Goal: Task Accomplishment & Management: Complete application form

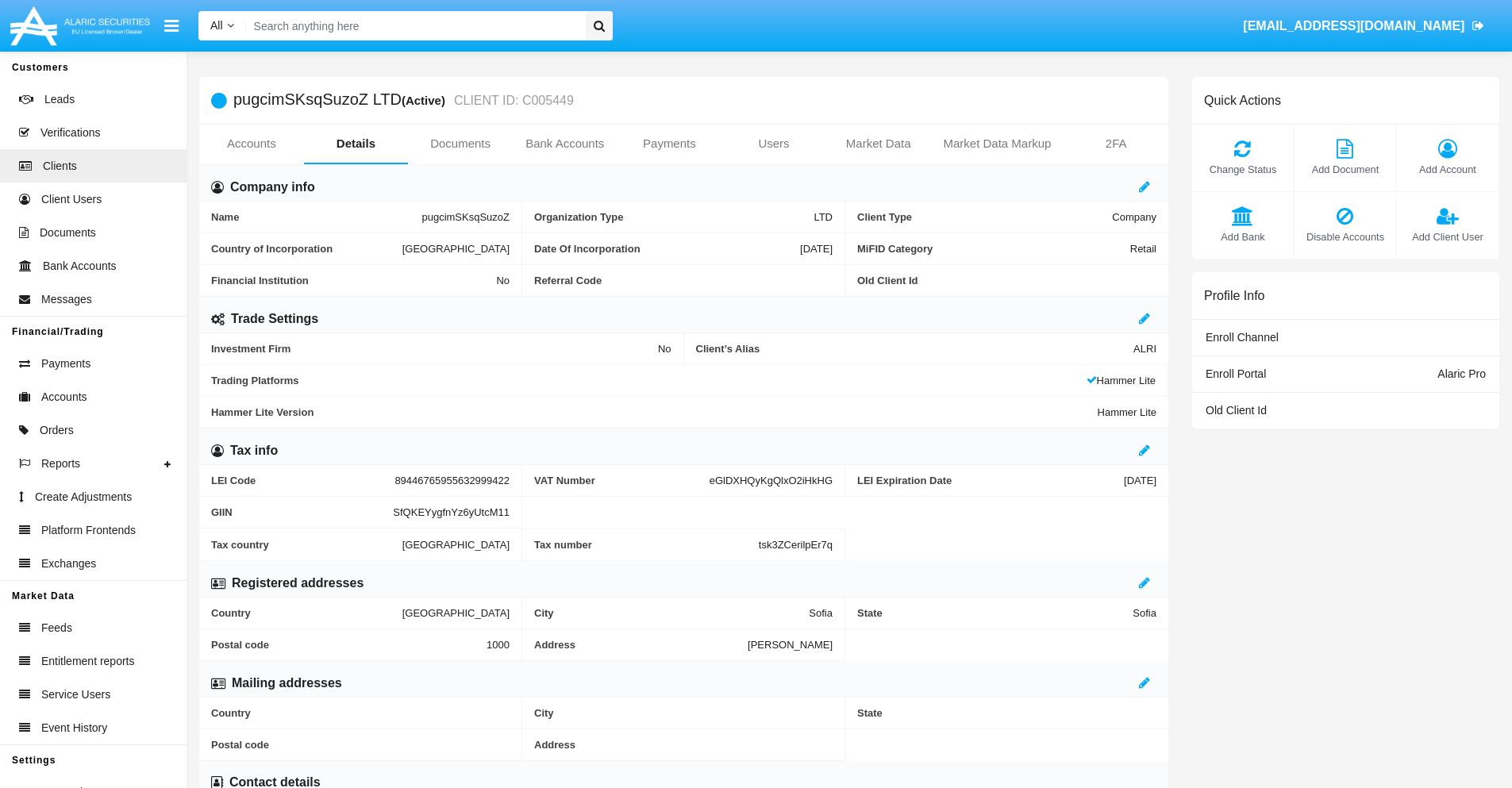
click at [774, 144] on link "Users" at bounding box center [774, 143] width 105 height 38
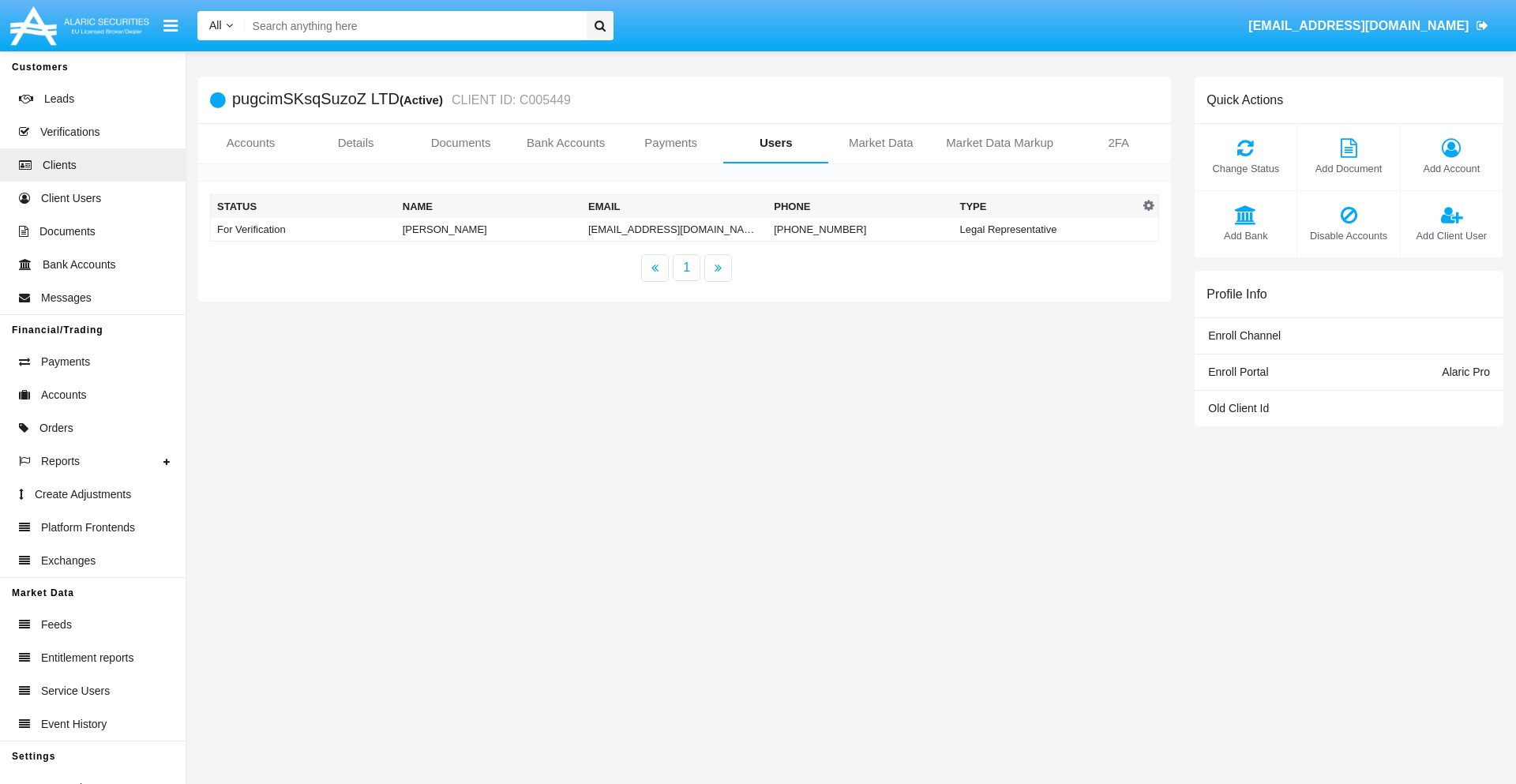
click at [674, 229] on td "[EMAIL_ADDRESS][DOMAIN_NAME]" at bounding box center [675, 230] width 186 height 24
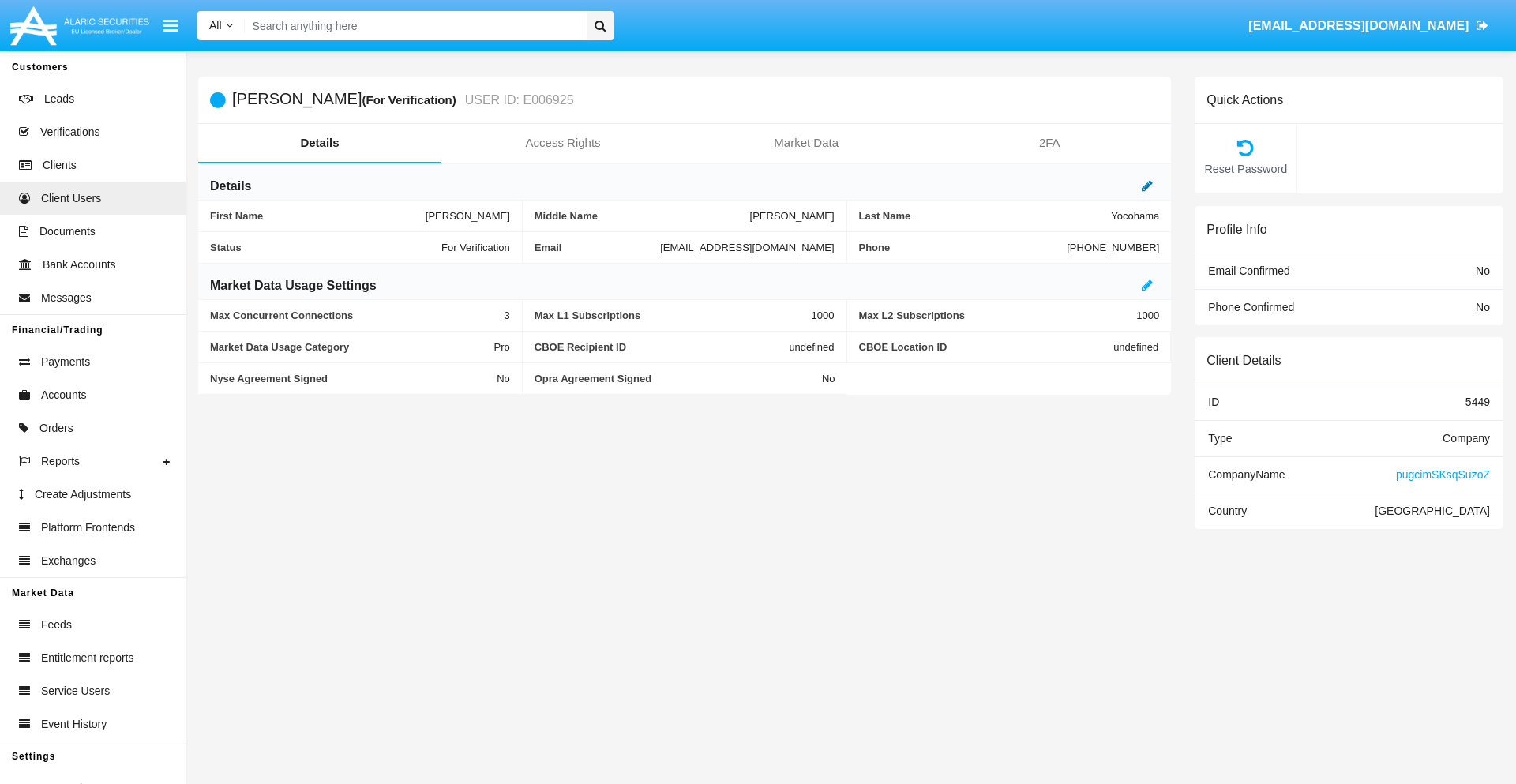
click at [1147, 186] on icon at bounding box center [1148, 186] width 11 height 13
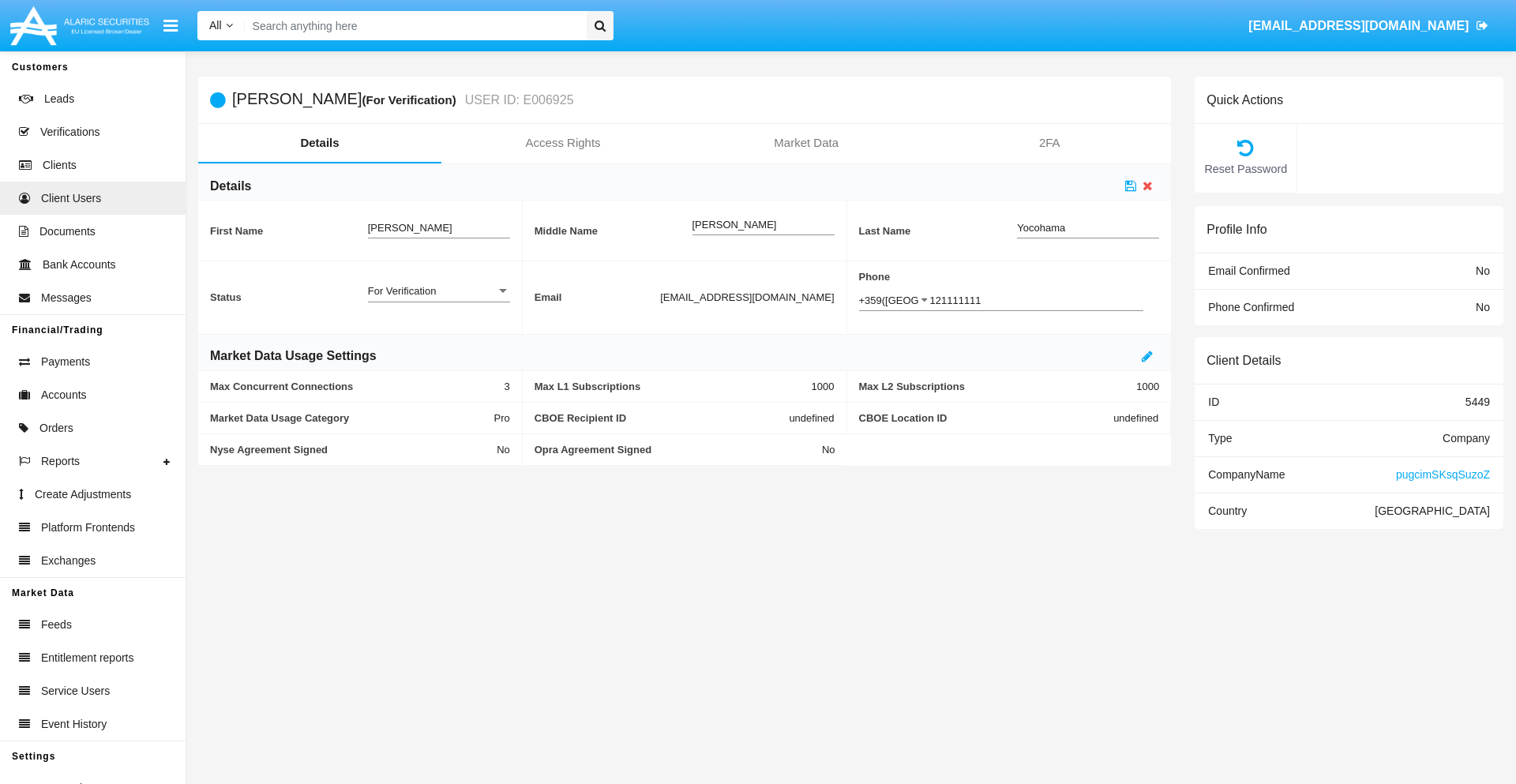
click at [438, 291] on div "For Verification" at bounding box center [432, 291] width 128 height 13
click at [438, 300] on span "Verified" at bounding box center [439, 300] width 142 height 31
click at [1131, 186] on icon at bounding box center [1131, 186] width 11 height 13
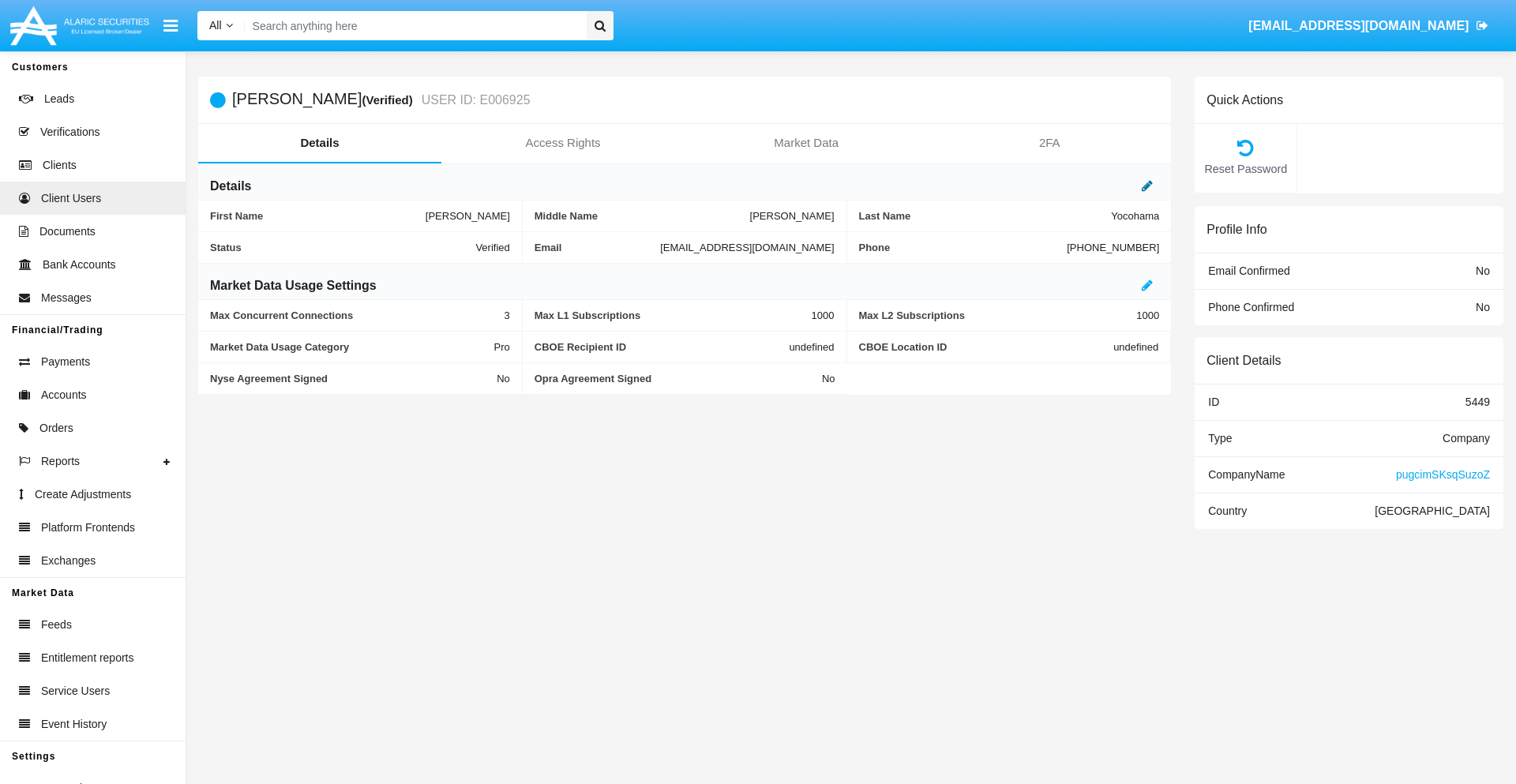
click at [1147, 186] on icon at bounding box center [1148, 186] width 11 height 13
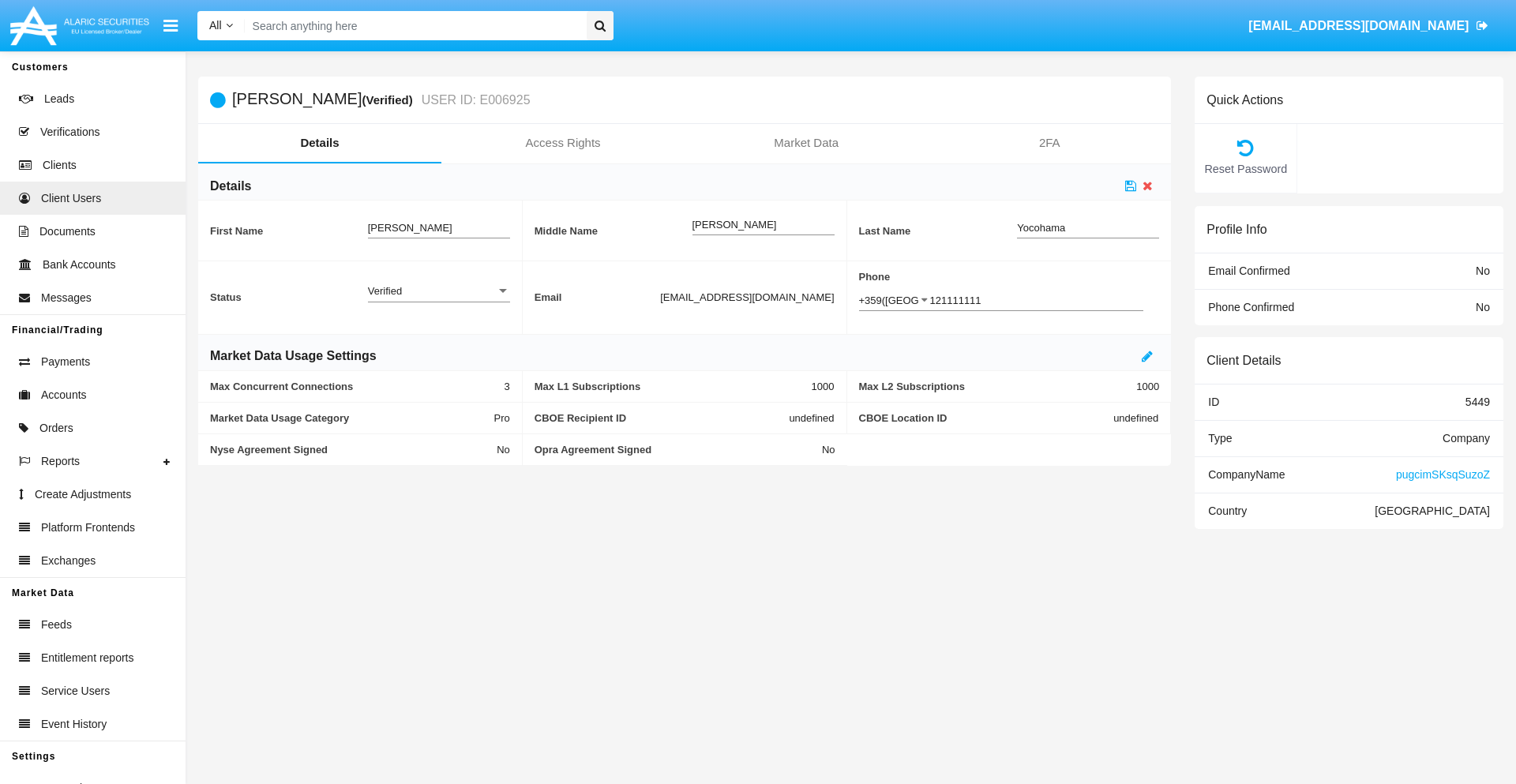
click at [438, 291] on div "Verified" at bounding box center [432, 291] width 128 height 13
click at [438, 300] on span "Active" at bounding box center [427, 300] width 117 height 31
click at [1131, 186] on icon at bounding box center [1131, 186] width 11 height 13
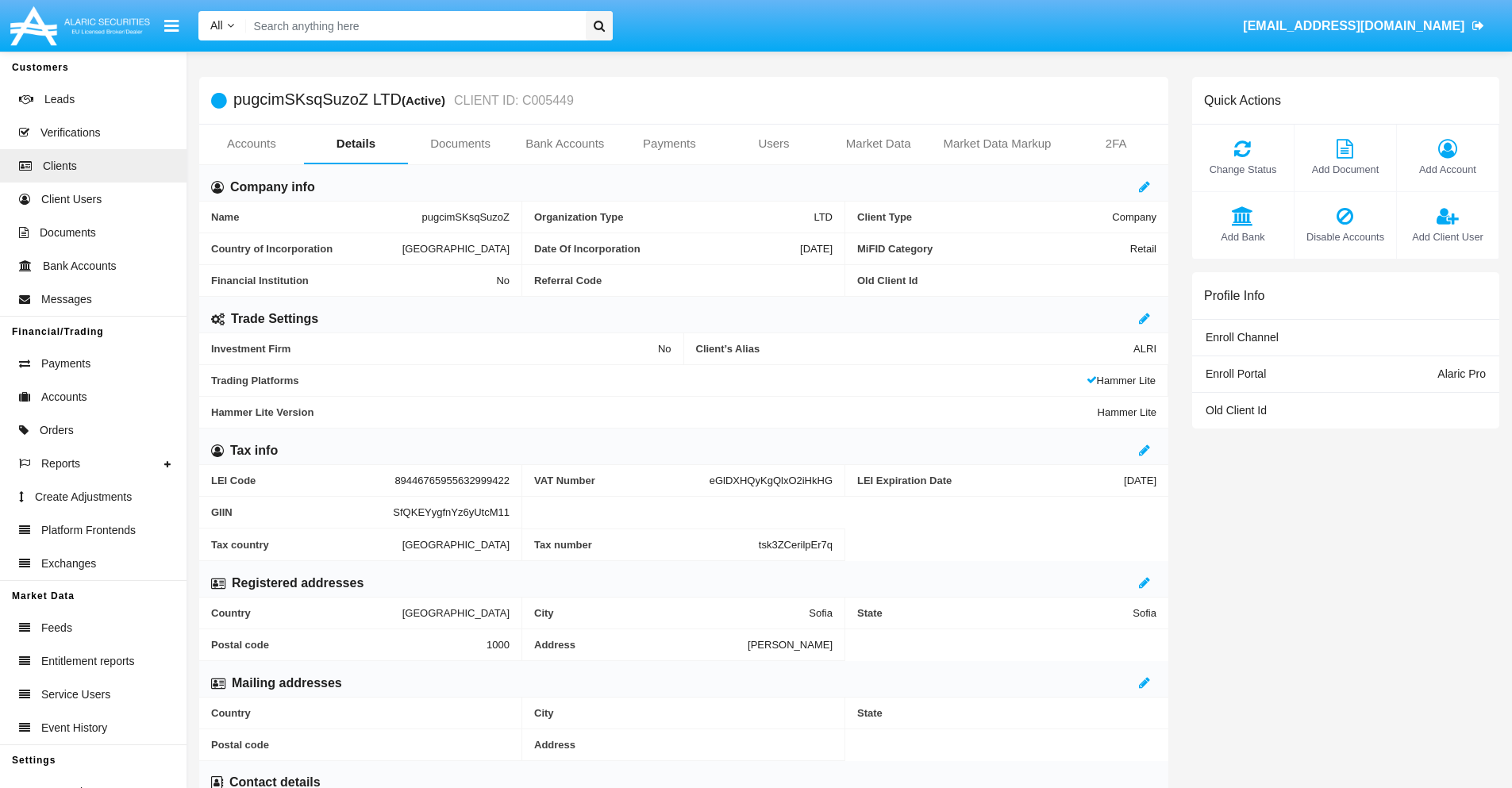
click at [1447, 236] on span "Add Client User" at bounding box center [1447, 236] width 86 height 15
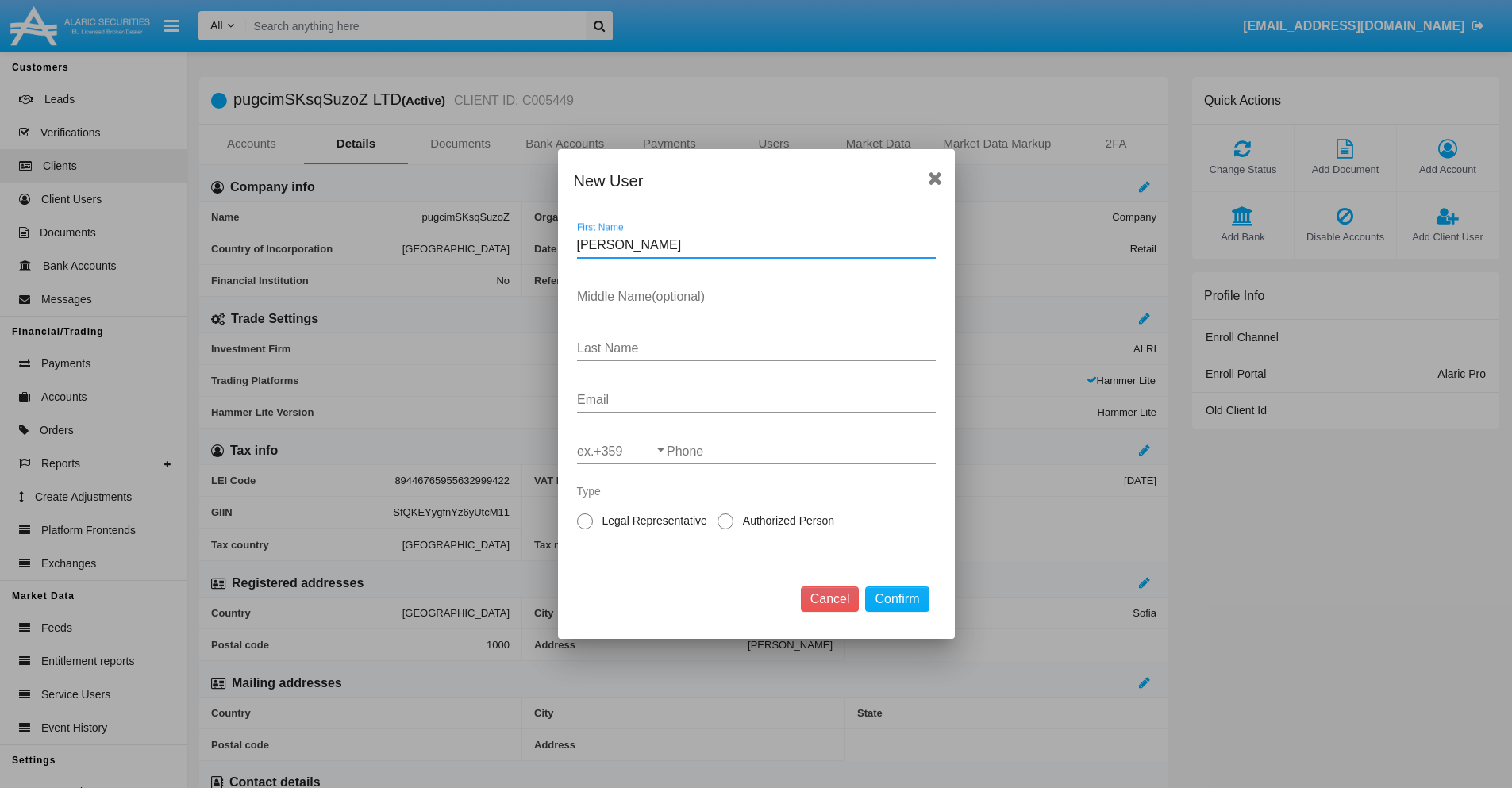
type input "Ferdinand"
type input "Bryon"
type input "Weimann"
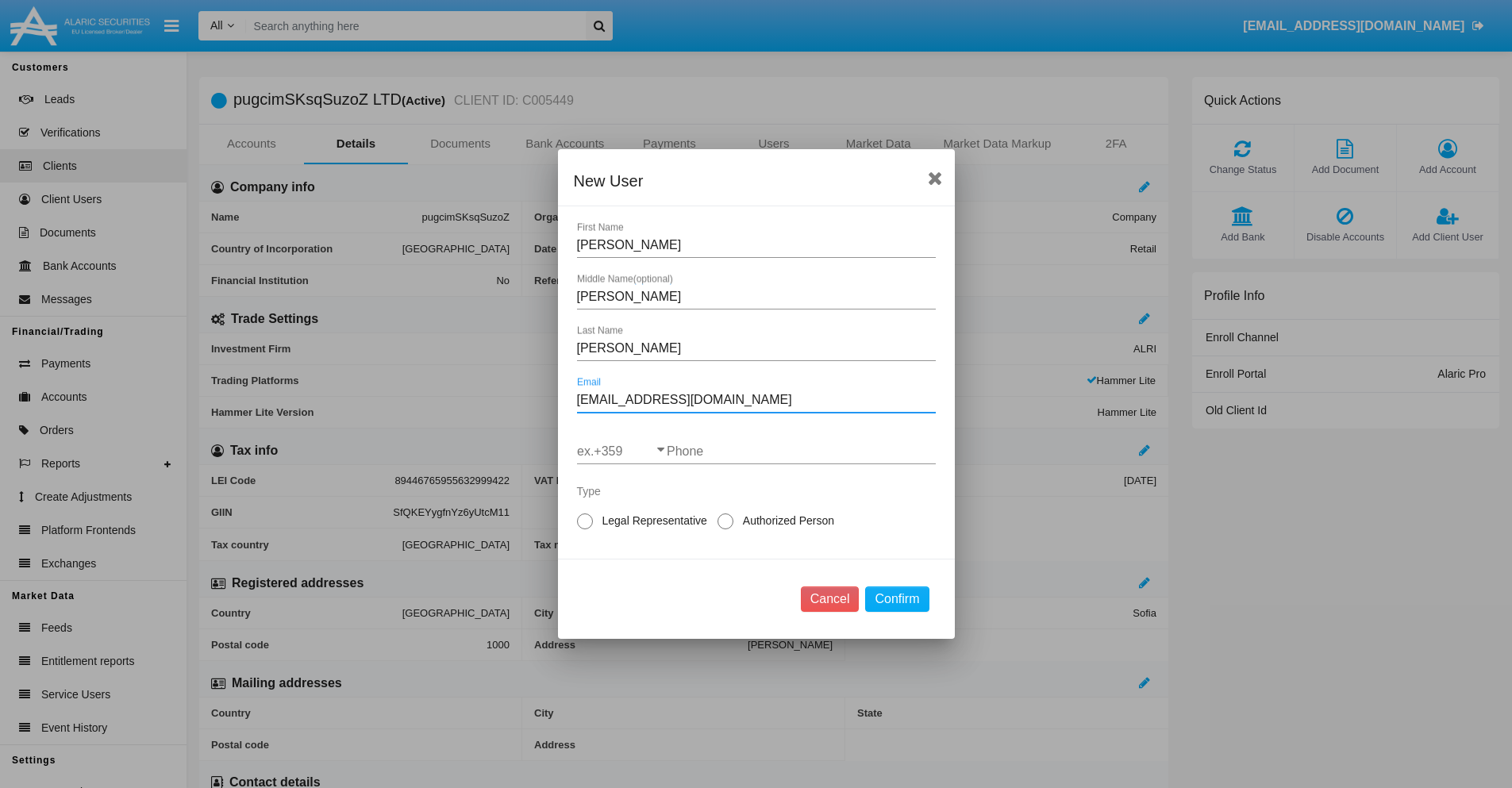
type input "[EMAIL_ADDRESS][DOMAIN_NAME]"
click at [622, 452] on input "ex.+359" at bounding box center [622, 451] width 90 height 14
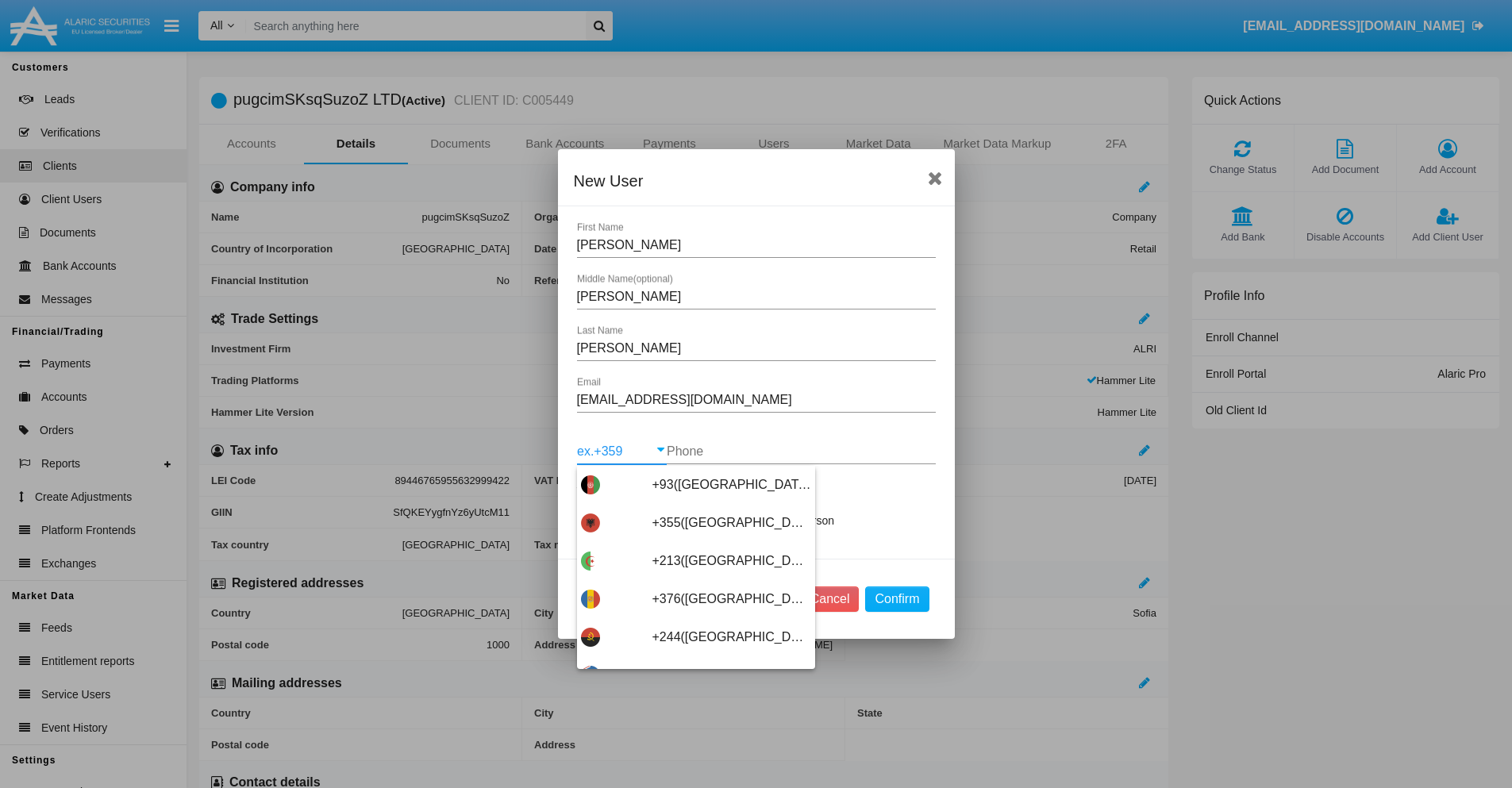
type input "+263(Zimbabwe)"
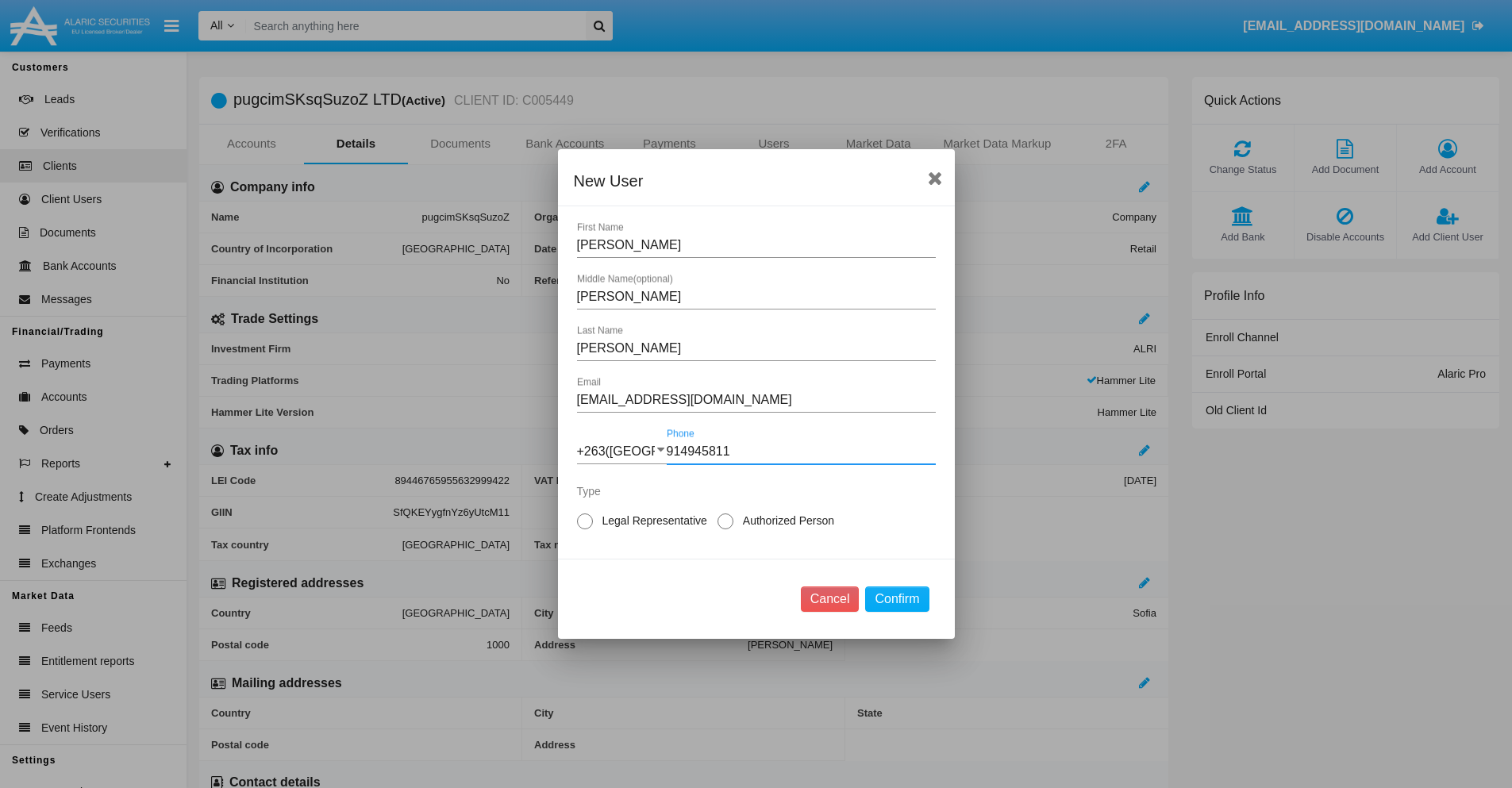
type input "914945811"
click at [785, 520] on span "Authorized Person" at bounding box center [785, 521] width 105 height 16
click at [726, 529] on input "Authorized Person" at bounding box center [725, 529] width 1 height 1
radio input "true"
click at [897, 599] on button "Confirm" at bounding box center [897, 599] width 64 height 25
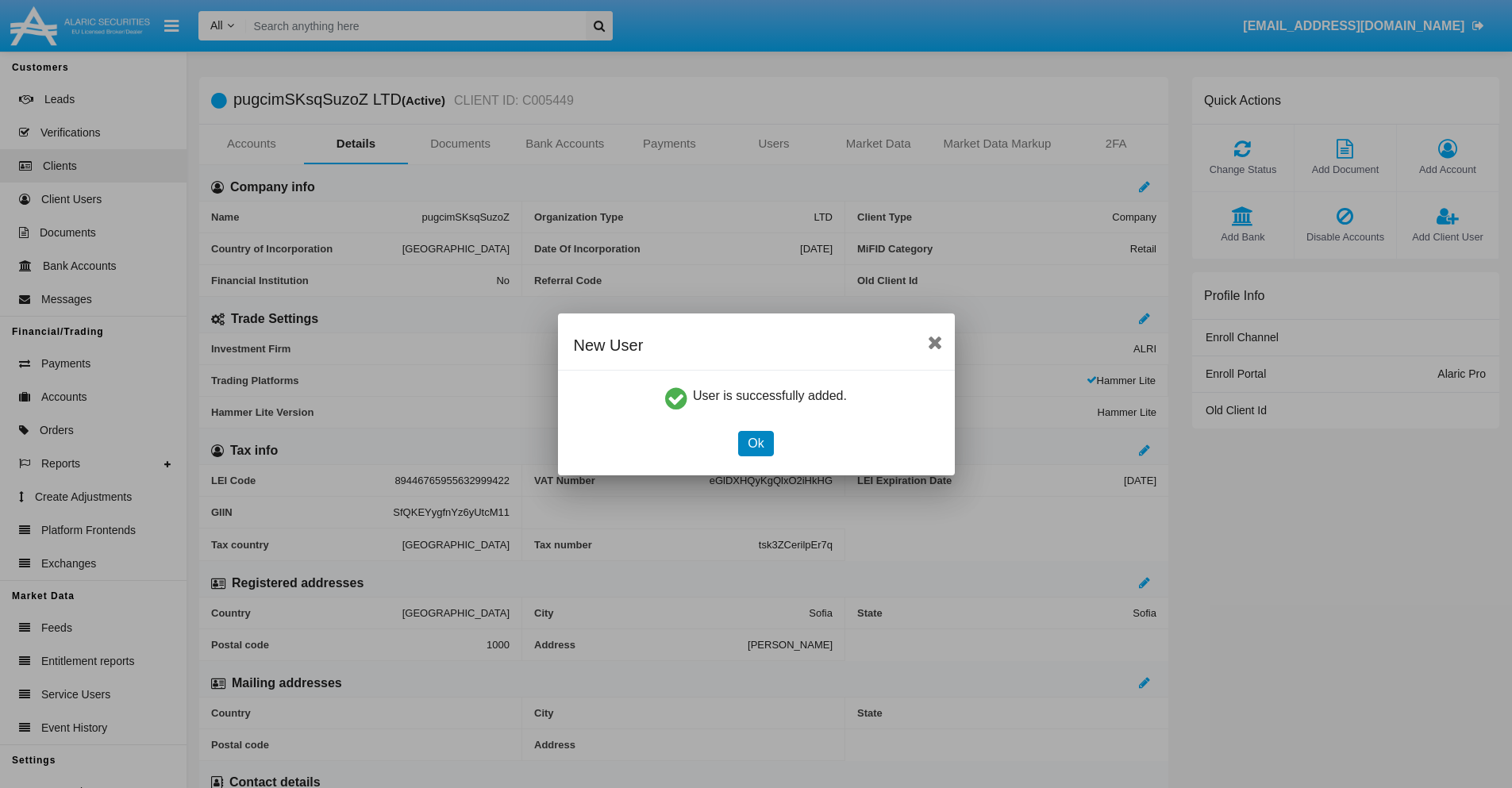
click at [755, 443] on button "Ok" at bounding box center [755, 444] width 35 height 25
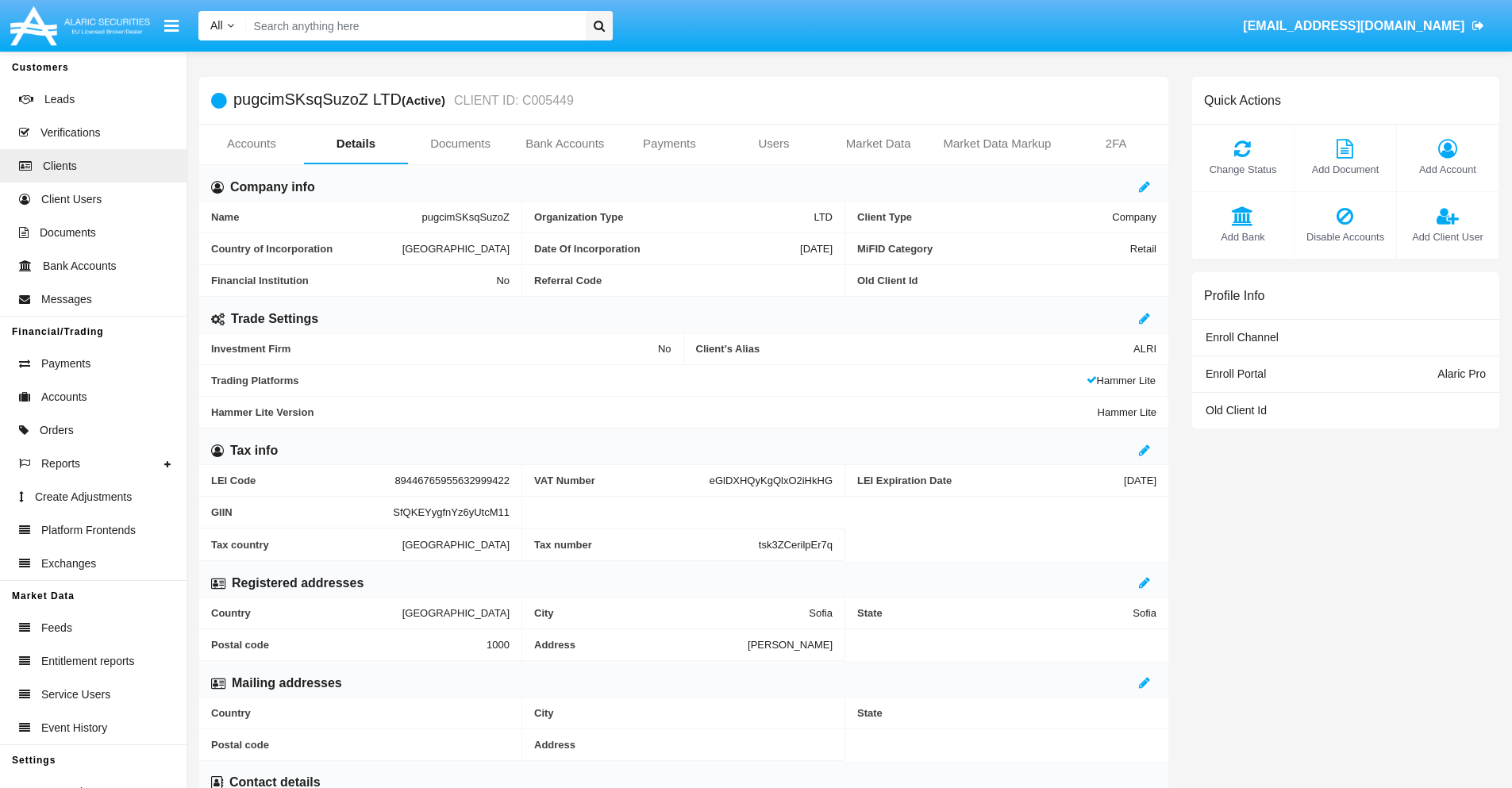
click at [1447, 236] on span "Add Client User" at bounding box center [1447, 236] width 86 height 15
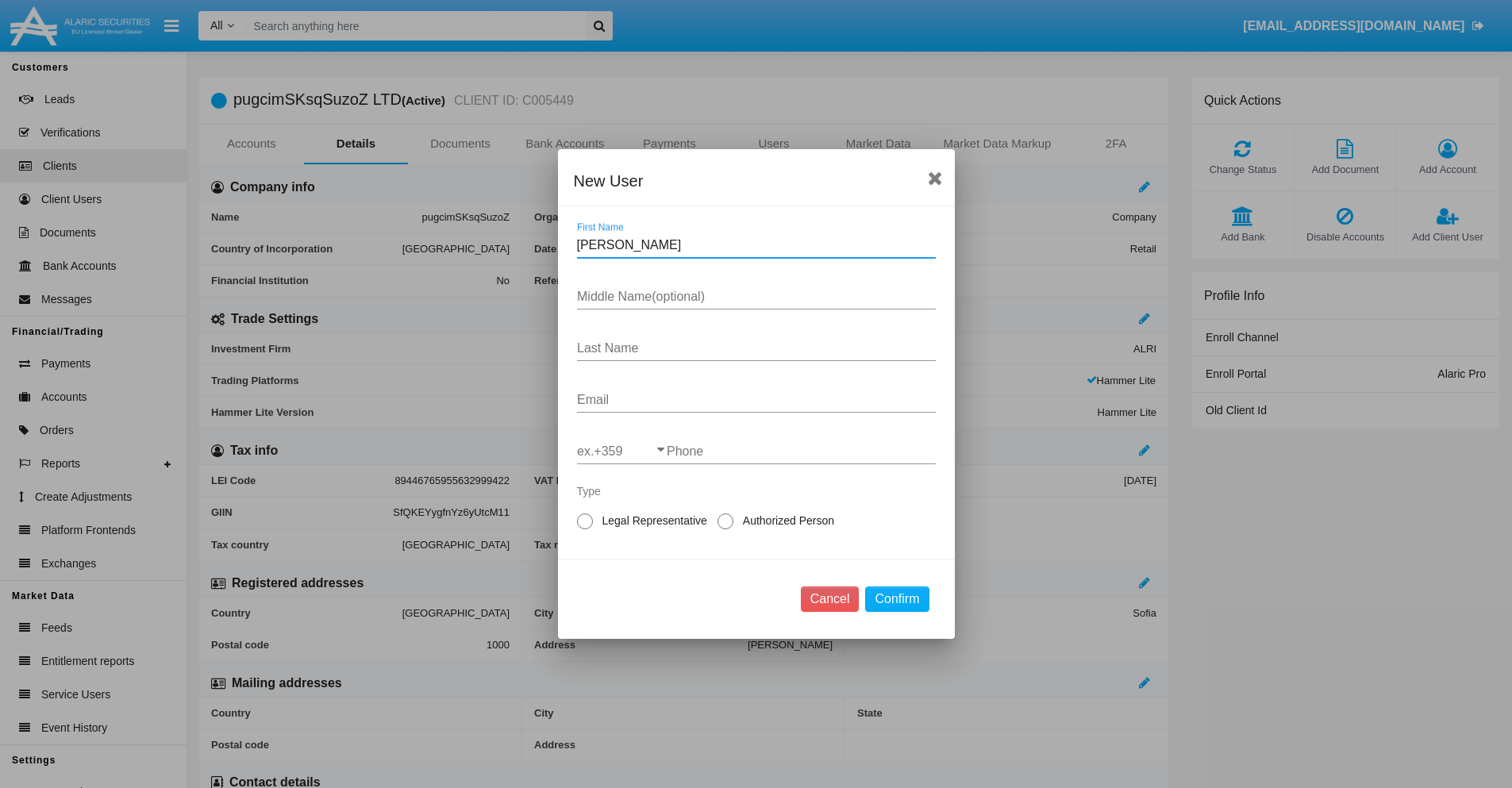
type input "Gregory"
type input "Lola"
type input "Cummerata"
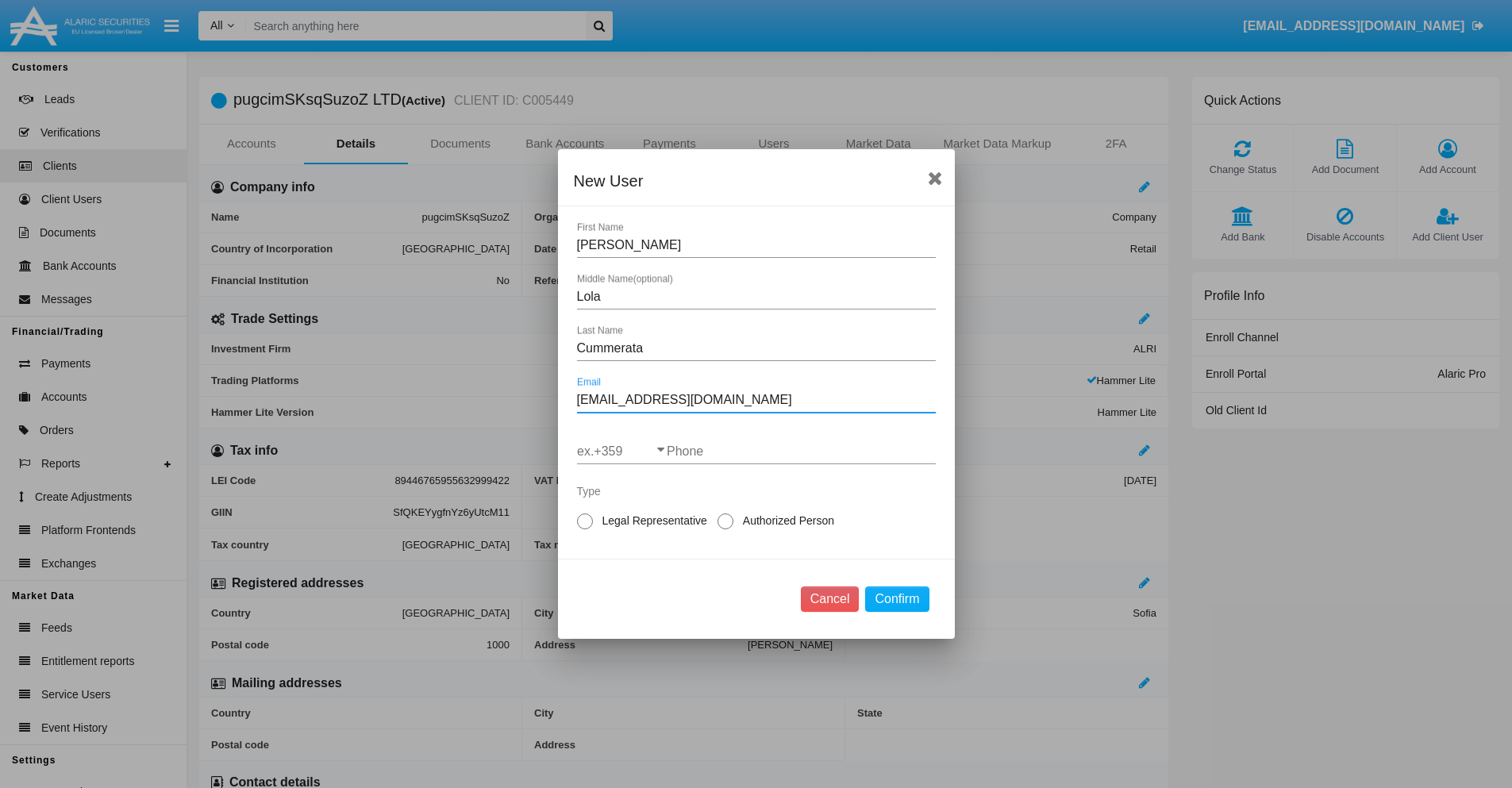
type input "[EMAIL_ADDRESS][DOMAIN_NAME]"
click at [622, 452] on input "ex.+359" at bounding box center [622, 451] width 90 height 14
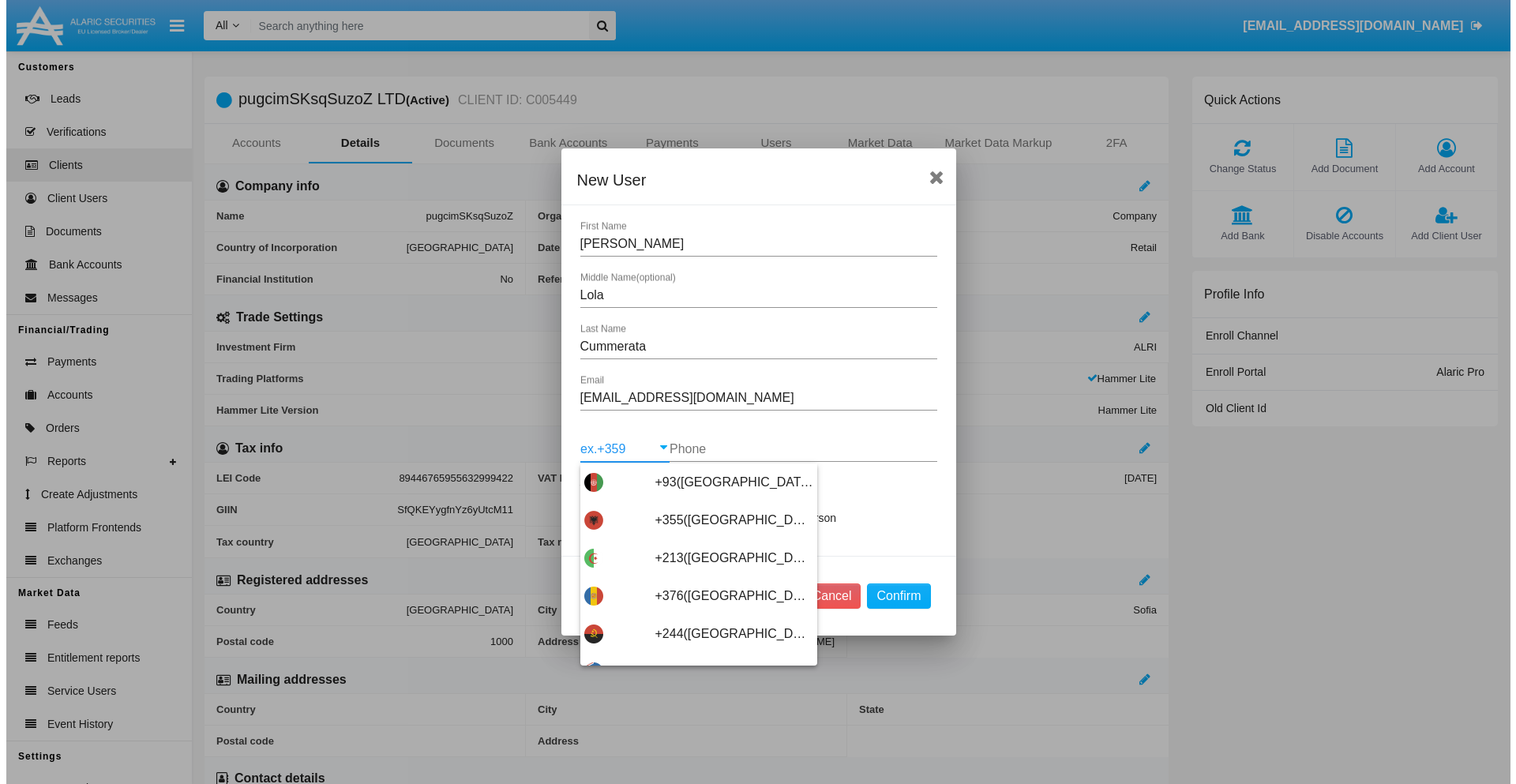
scroll to position [8403, 0]
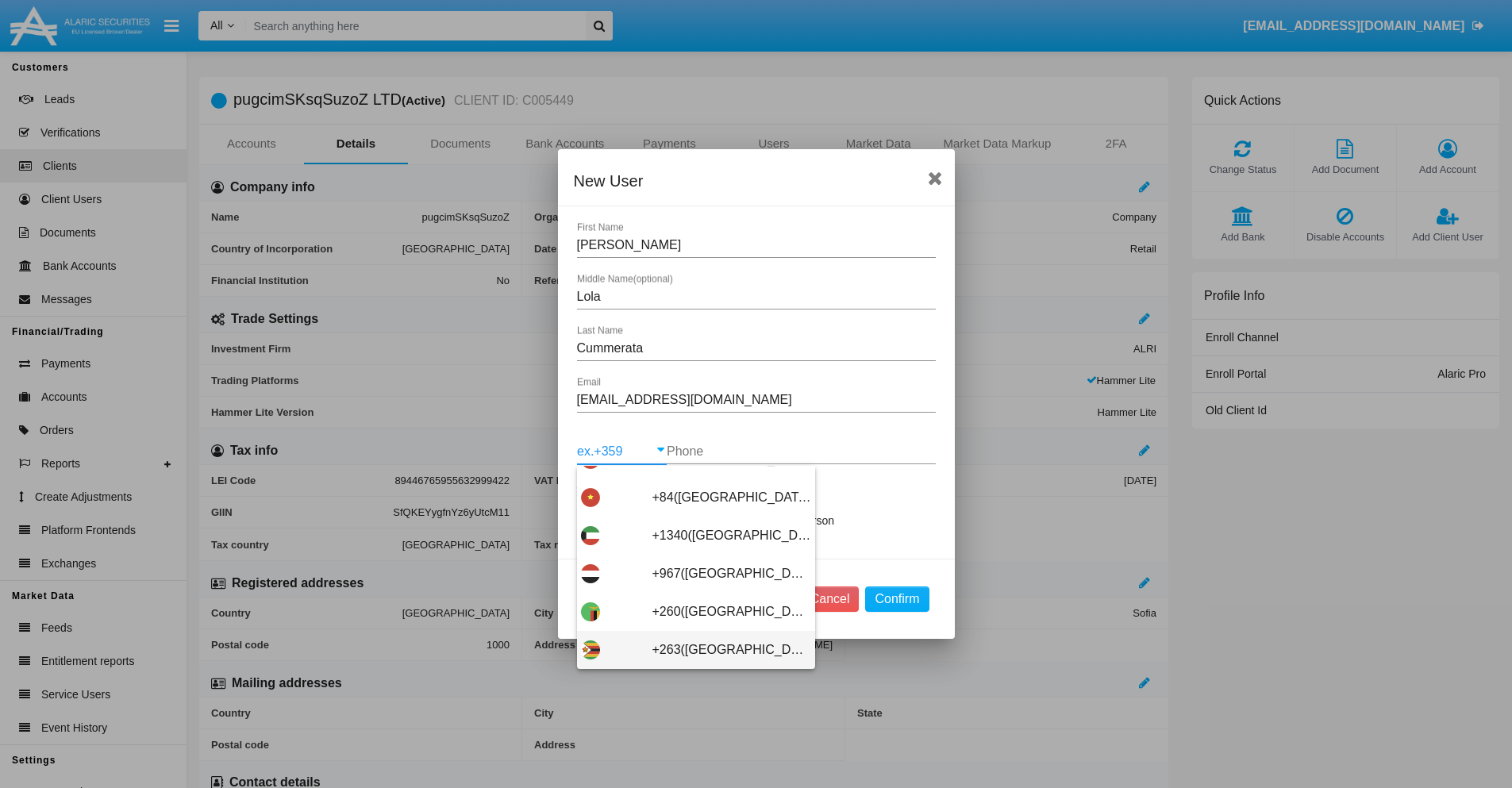
click at [690, 650] on span "+263(Zimbabwe)" at bounding box center [731, 650] width 159 height 38
type input "+263(Zimbabwe)"
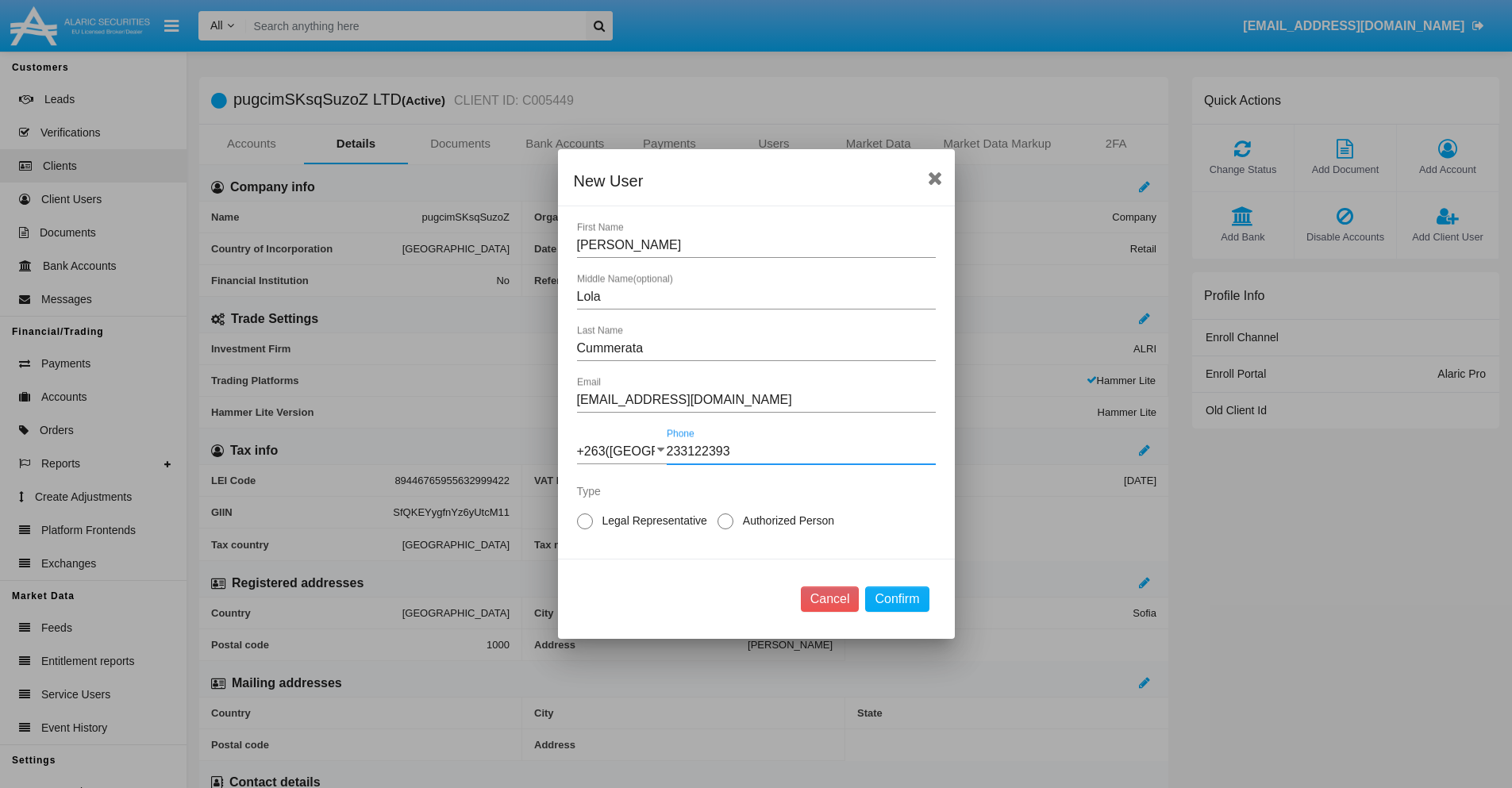
type input "233122393"
click at [651, 520] on span "Legal Representative" at bounding box center [652, 521] width 119 height 16
click at [585, 529] on input "Legal Representative" at bounding box center [584, 529] width 1 height 1
radio input "true"
click at [897, 599] on button "Confirm" at bounding box center [897, 599] width 64 height 25
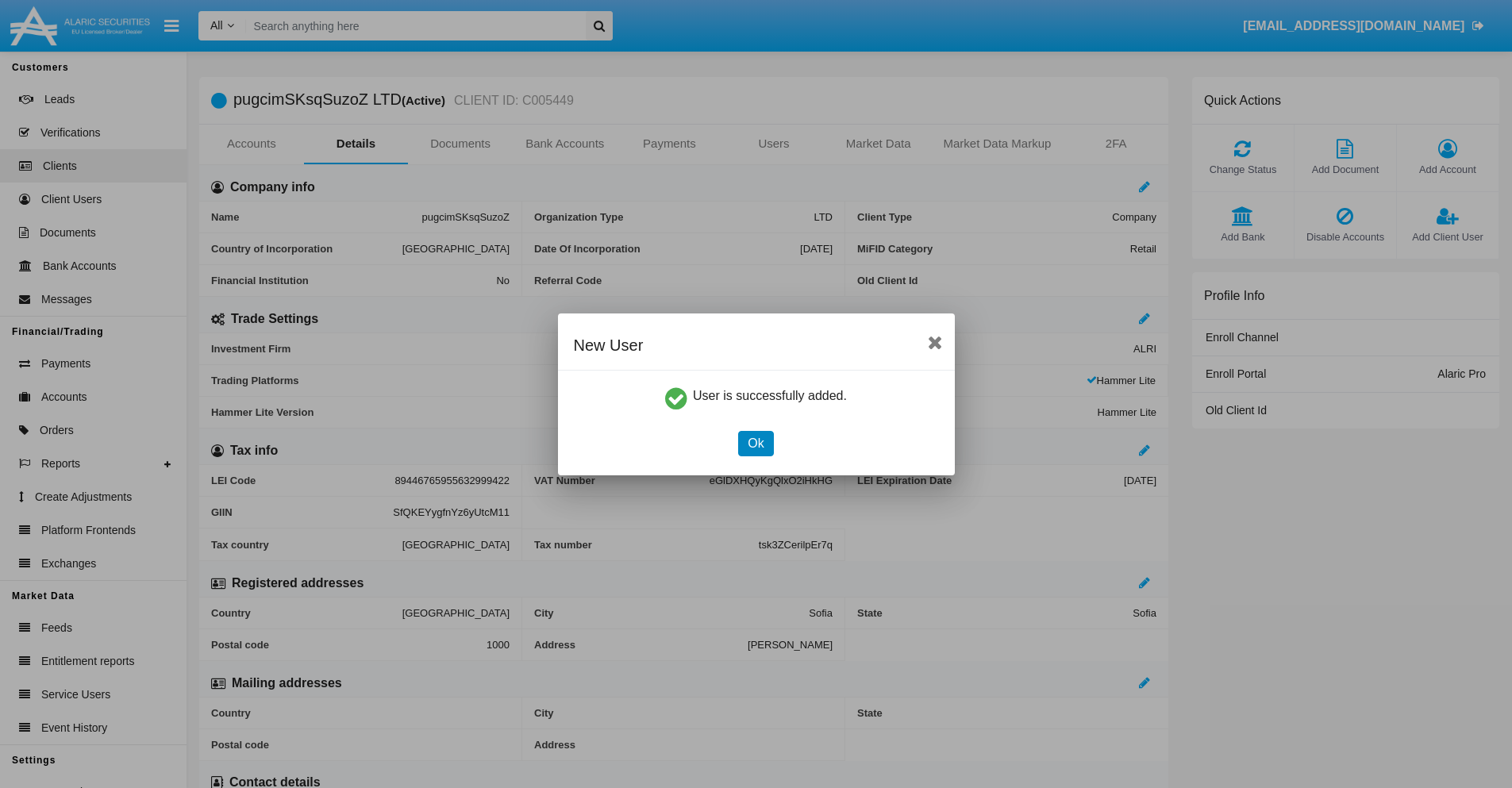
click at [755, 443] on button "Ok" at bounding box center [755, 444] width 35 height 25
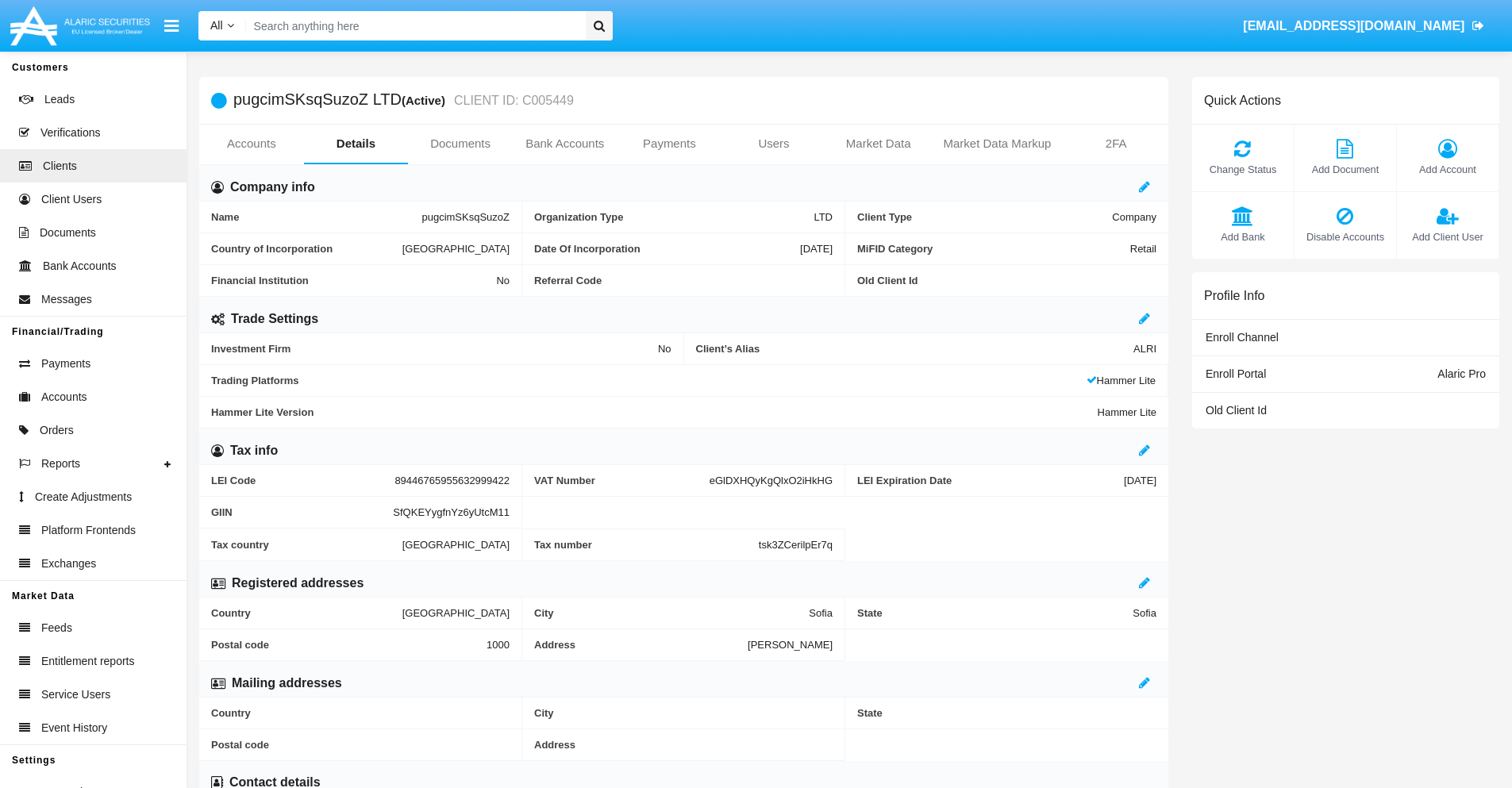
click at [774, 144] on link "Users" at bounding box center [774, 143] width 105 height 38
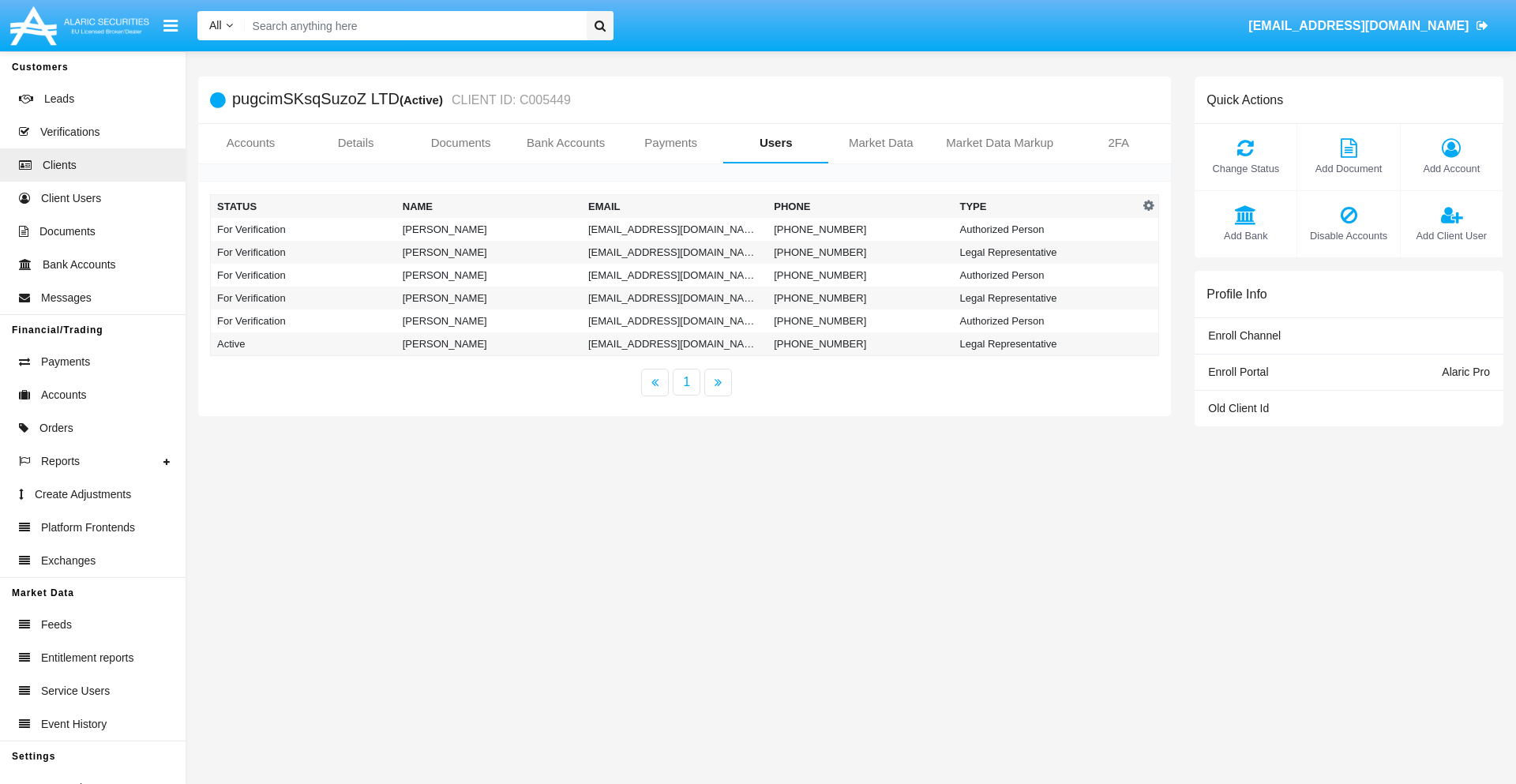
click at [674, 229] on td "74rk_zyj@w-ug.ph" at bounding box center [675, 230] width 186 height 23
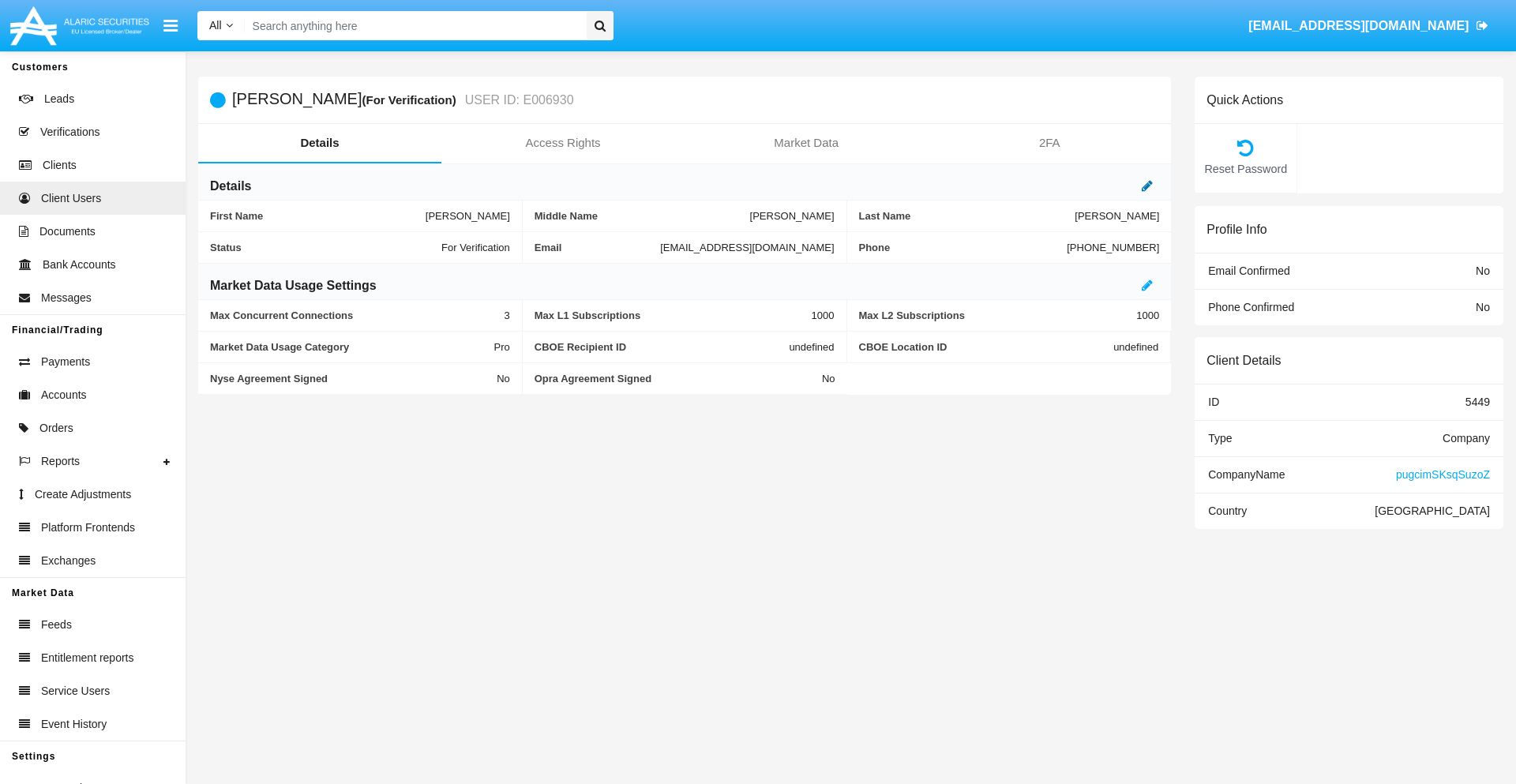
click at [1147, 186] on icon at bounding box center [1148, 186] width 11 height 13
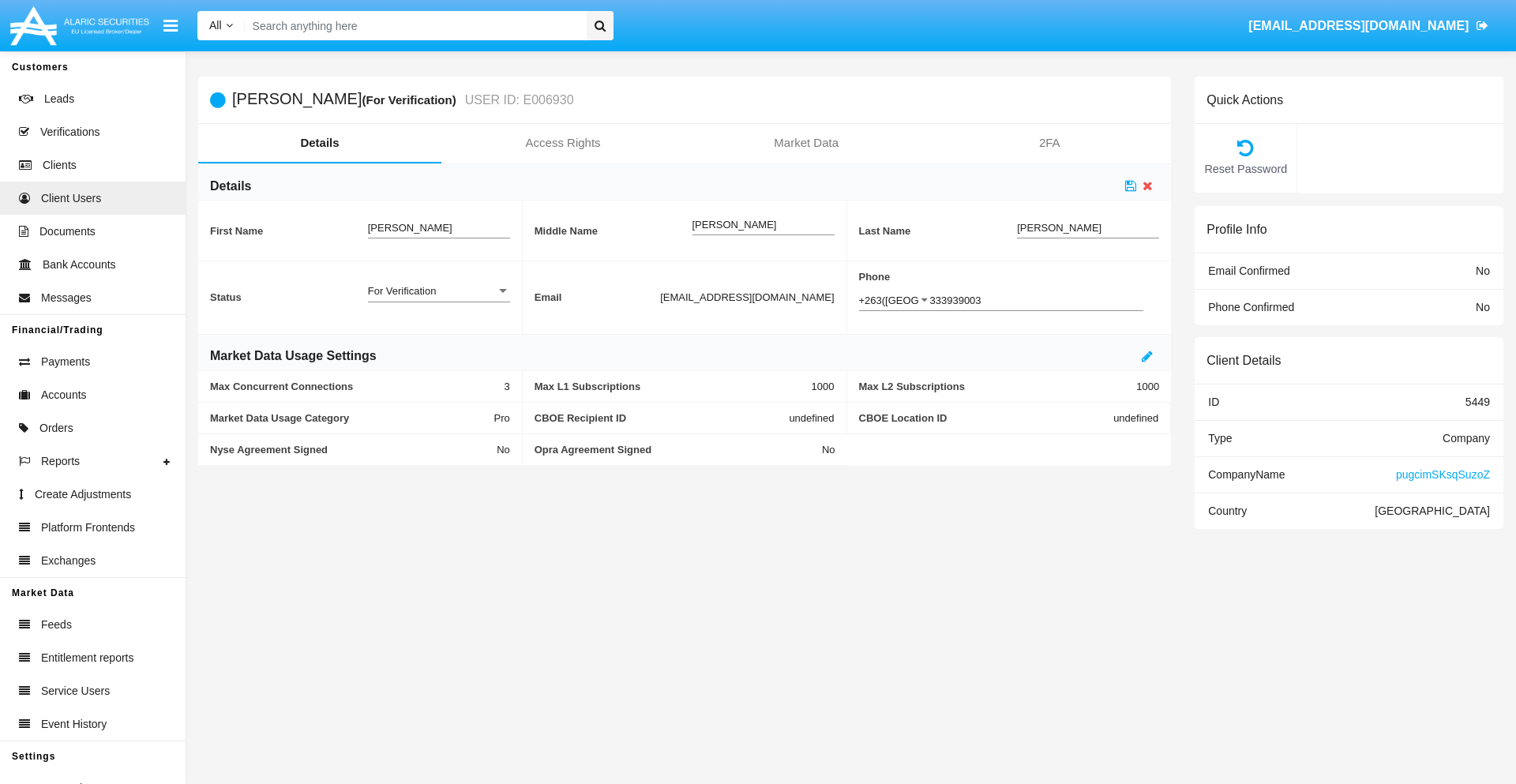
click at [438, 291] on div "For Verification" at bounding box center [432, 291] width 128 height 13
click at [438, 300] on span "Verified" at bounding box center [439, 300] width 142 height 31
click at [1131, 186] on icon at bounding box center [1131, 186] width 11 height 13
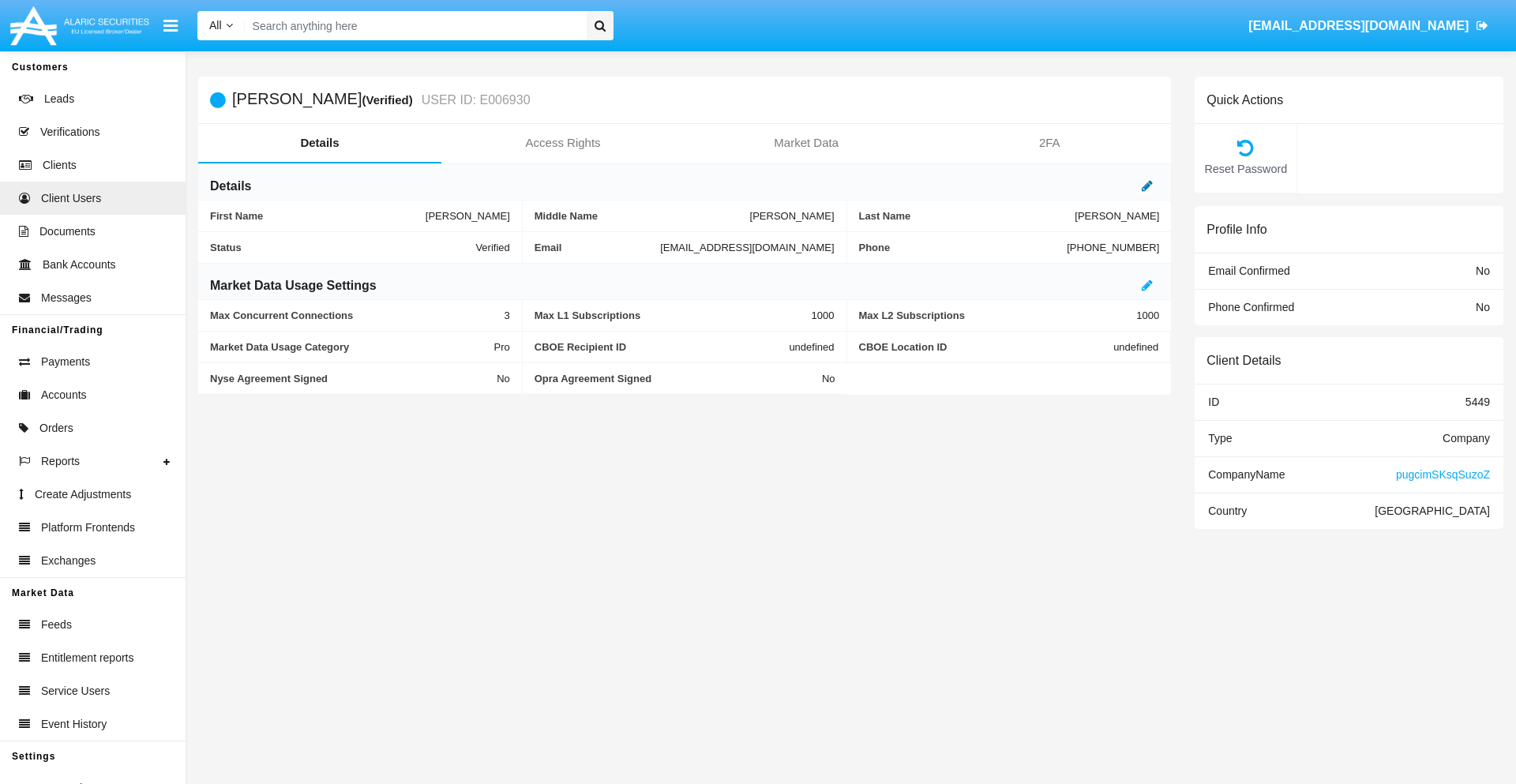
click at [1147, 186] on icon at bounding box center [1148, 186] width 11 height 13
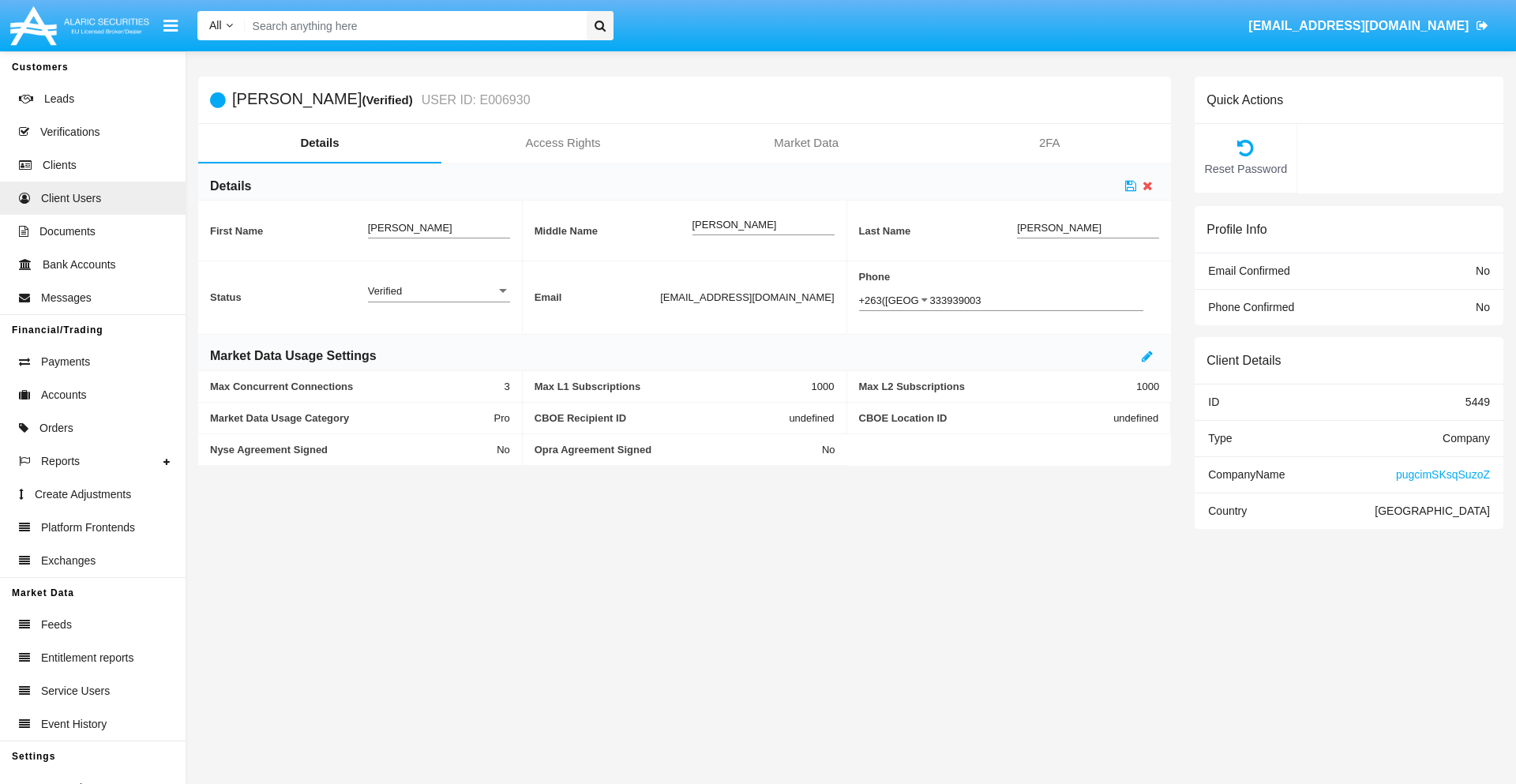
click at [438, 291] on div "Verified" at bounding box center [432, 291] width 128 height 13
click at [438, 300] on span "Active" at bounding box center [439, 300] width 142 height 31
click at [1131, 186] on icon at bounding box center [1131, 186] width 11 height 13
